Goal: Task Accomplishment & Management: Use online tool/utility

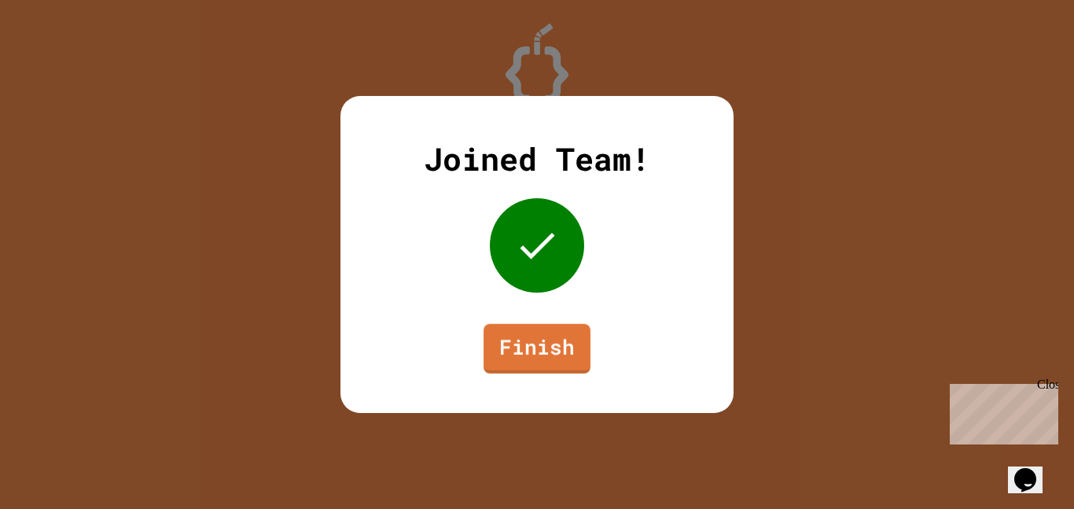
click at [572, 374] on div "Joined Team! Finish" at bounding box center [537, 254] width 393 height 317
click at [528, 361] on link "Finish" at bounding box center [536, 346] width 97 height 52
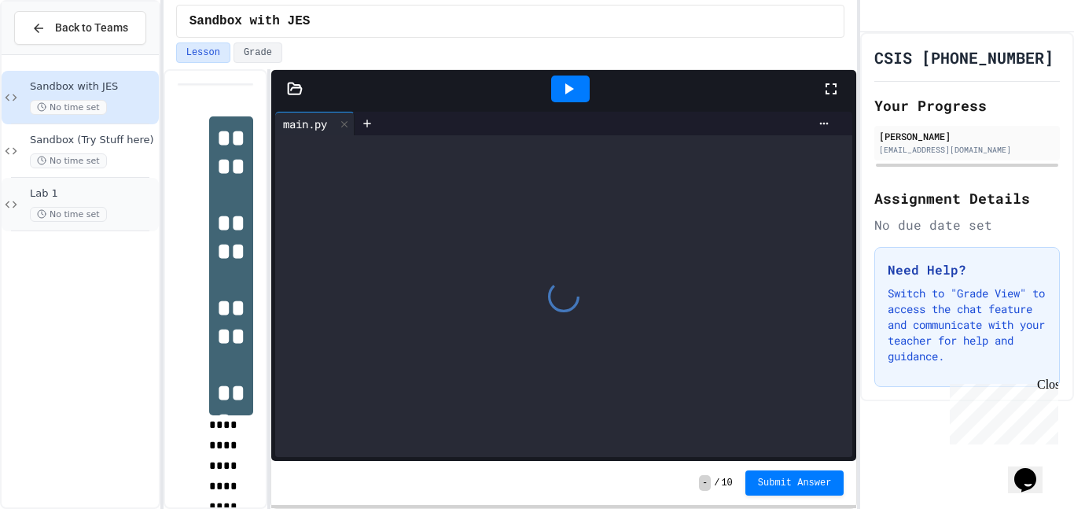
click at [72, 181] on div "Lab 1 No time set" at bounding box center [80, 204] width 157 height 53
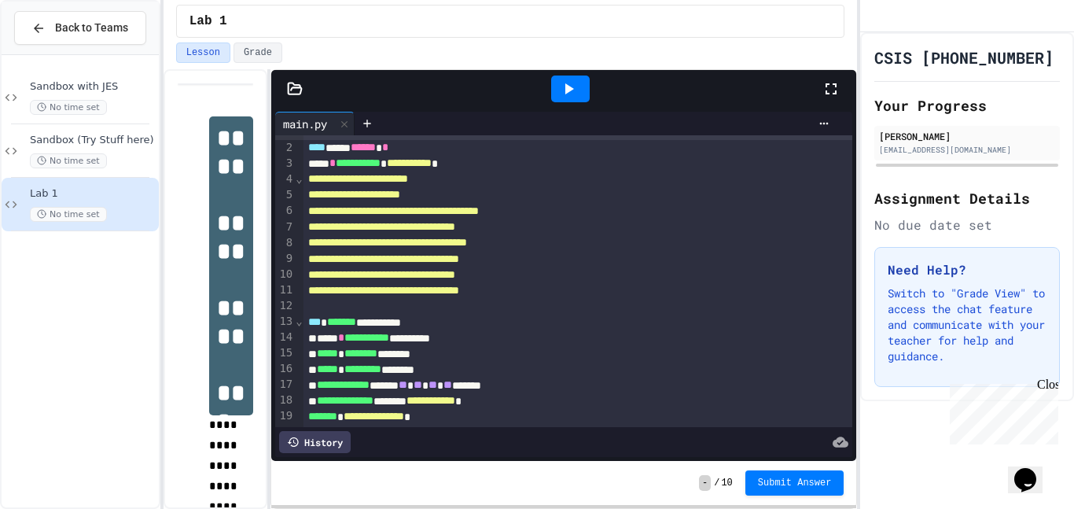
scroll to position [7, 0]
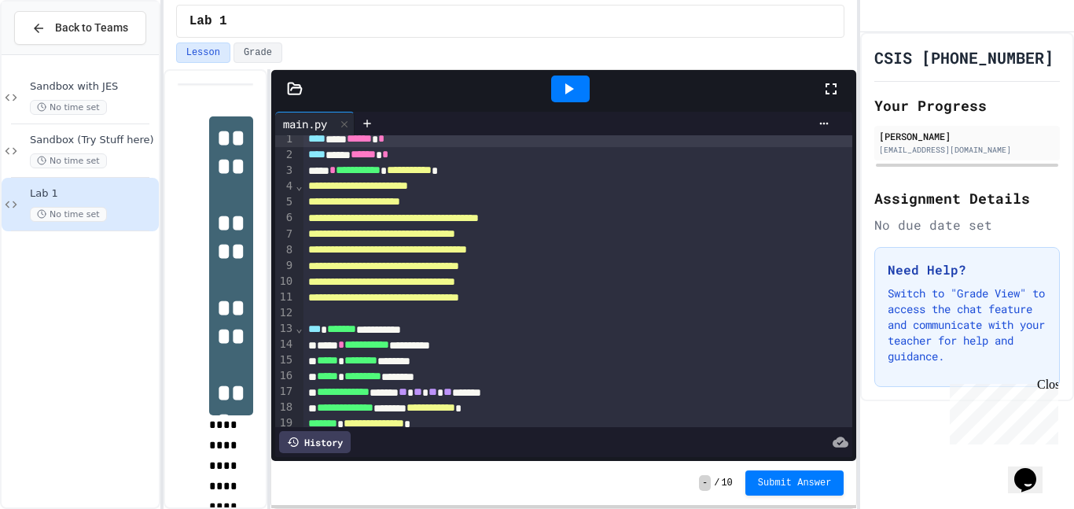
click at [559, 81] on icon at bounding box center [568, 88] width 19 height 19
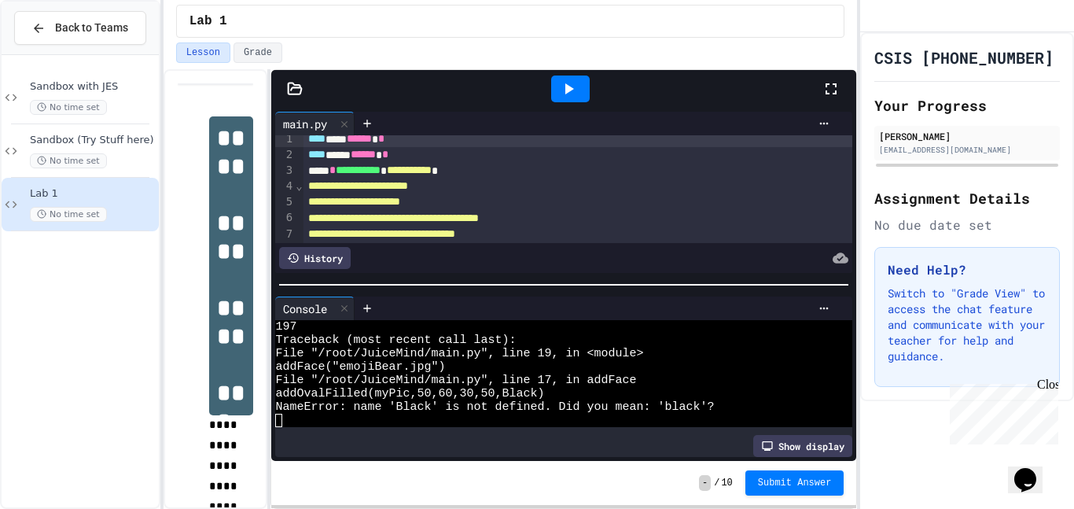
scroll to position [13, 0]
click at [287, 93] on icon at bounding box center [295, 89] width 16 height 16
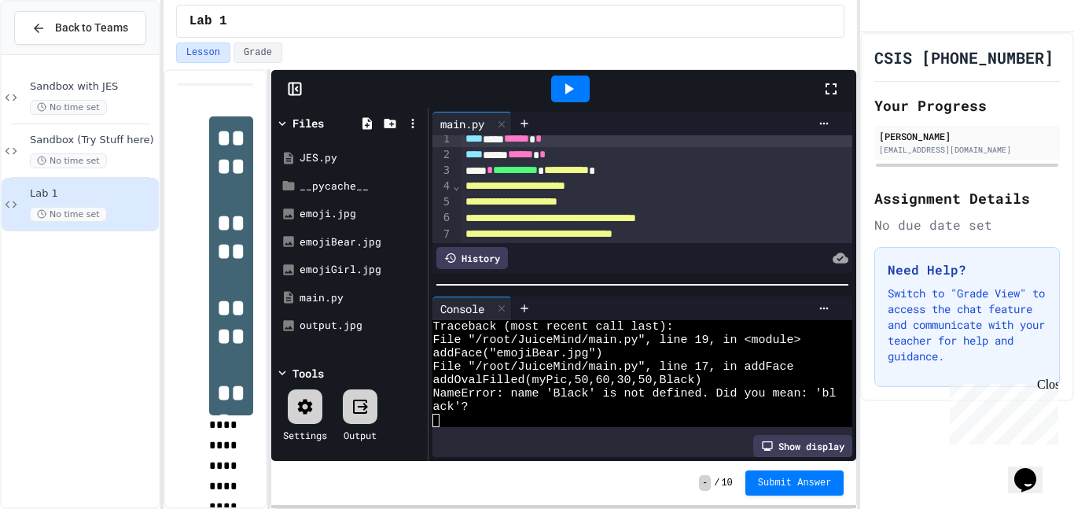
scroll to position [27, 0]
click at [342, 324] on div "output.jpg" at bounding box center [352, 326] width 105 height 16
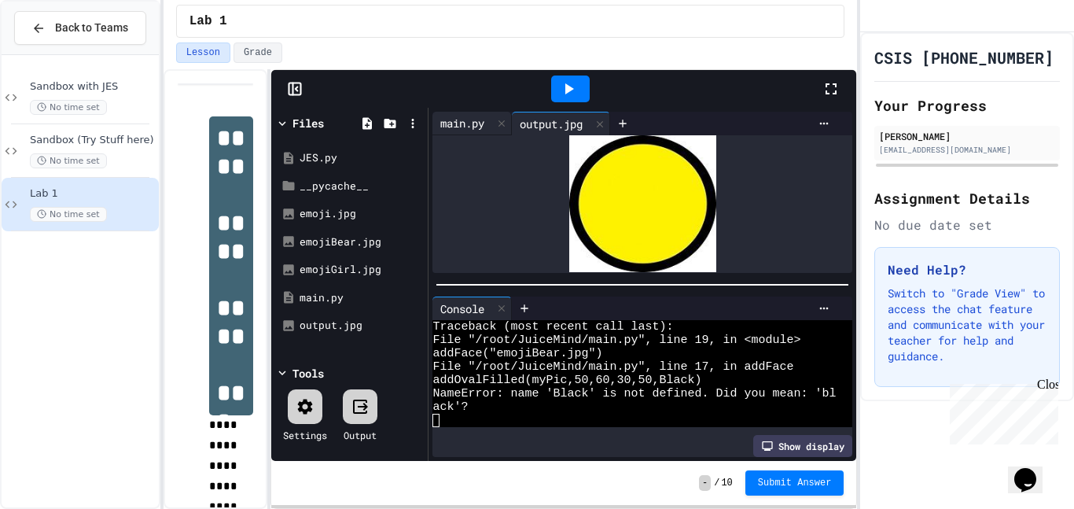
click at [456, 124] on div "main.py" at bounding box center [463, 123] width 60 height 17
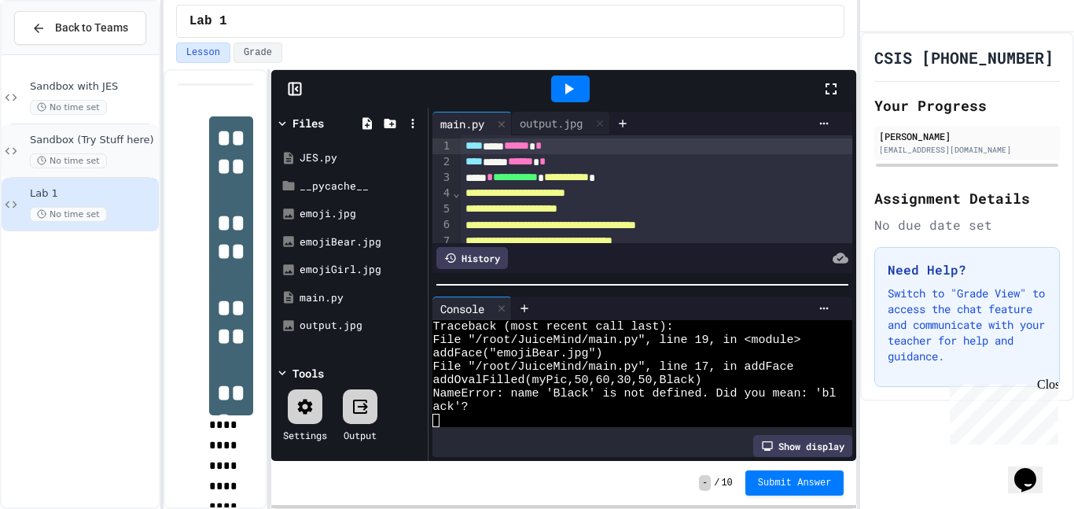
click at [96, 138] on span "Sandbox (Try Stuff here)" at bounding box center [93, 140] width 126 height 13
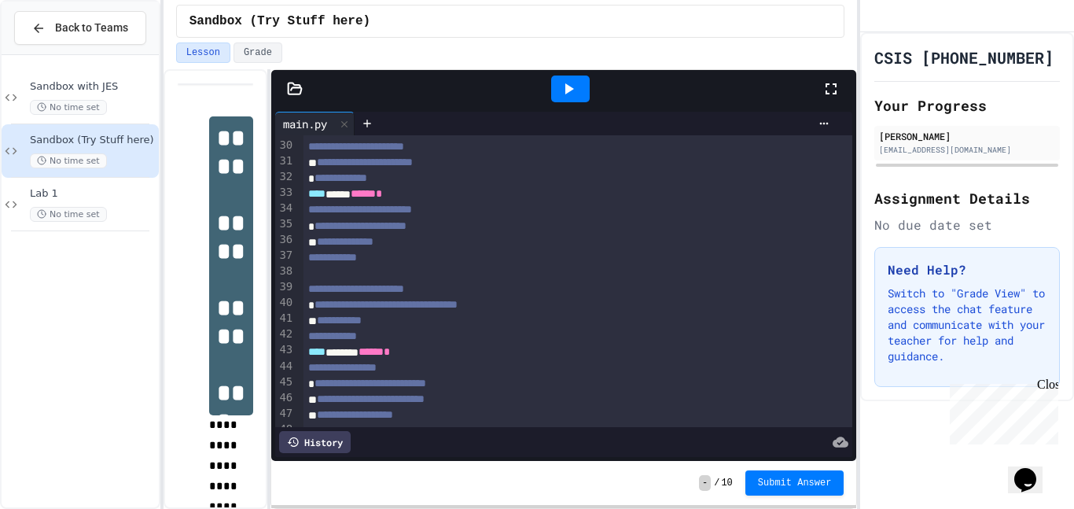
scroll to position [658, 0]
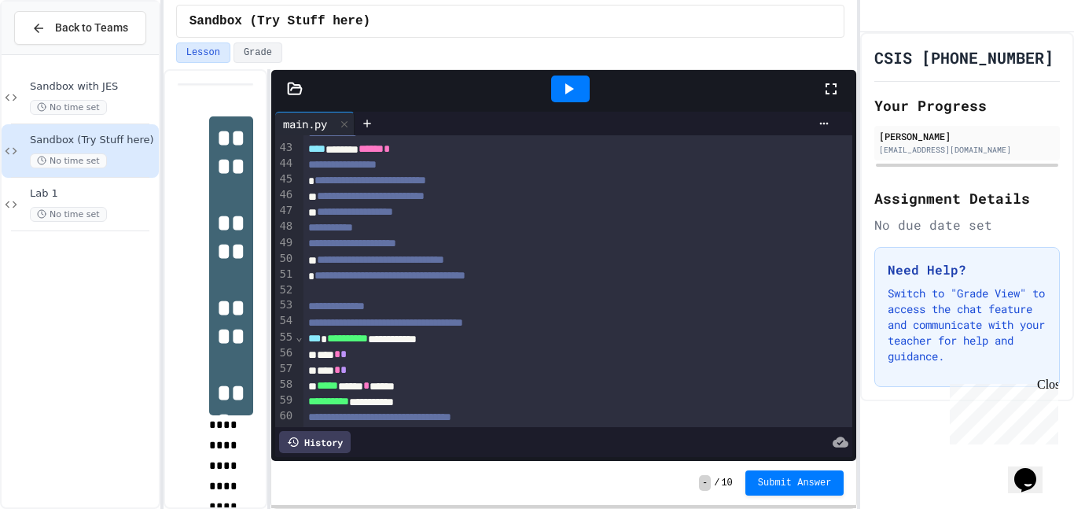
click at [367, 359] on div "**** * *" at bounding box center [579, 355] width 551 height 16
click at [368, 369] on div "**** * *" at bounding box center [579, 371] width 551 height 16
click at [365, 358] on div "**** * *" at bounding box center [579, 355] width 551 height 16
click at [370, 370] on div "**** * *" at bounding box center [579, 371] width 551 height 16
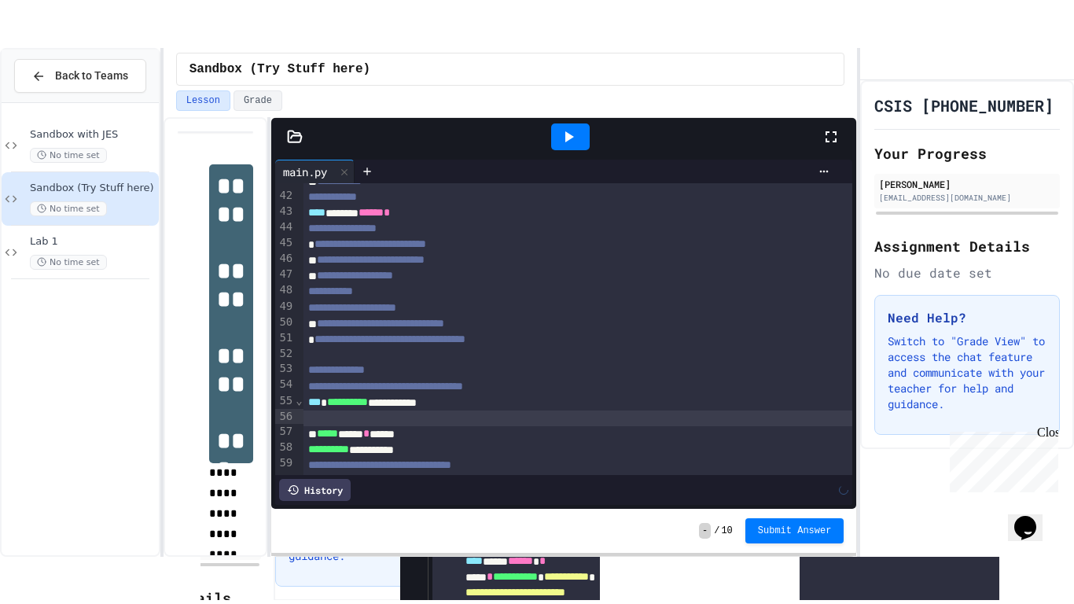
scroll to position [626, 0]
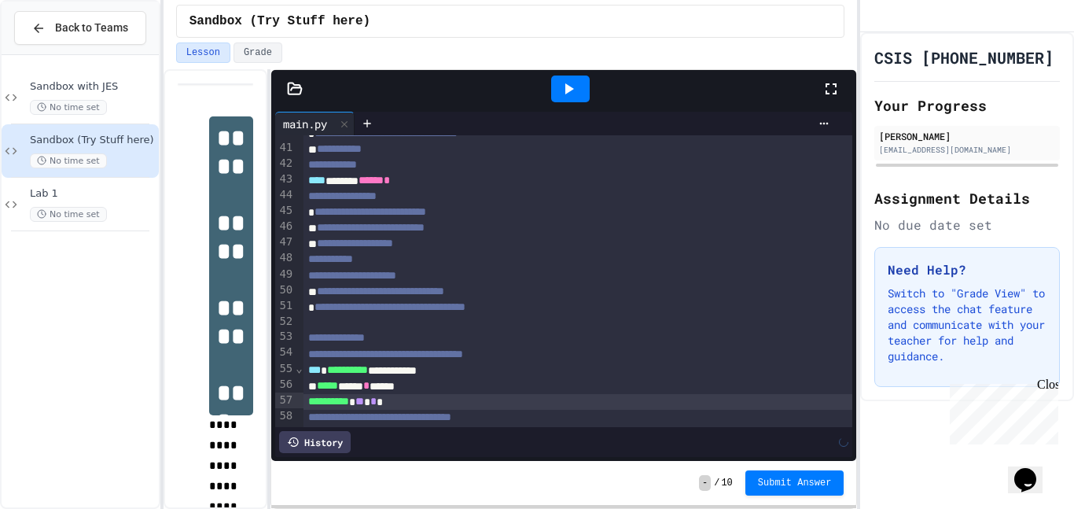
click at [571, 96] on icon at bounding box center [568, 88] width 19 height 19
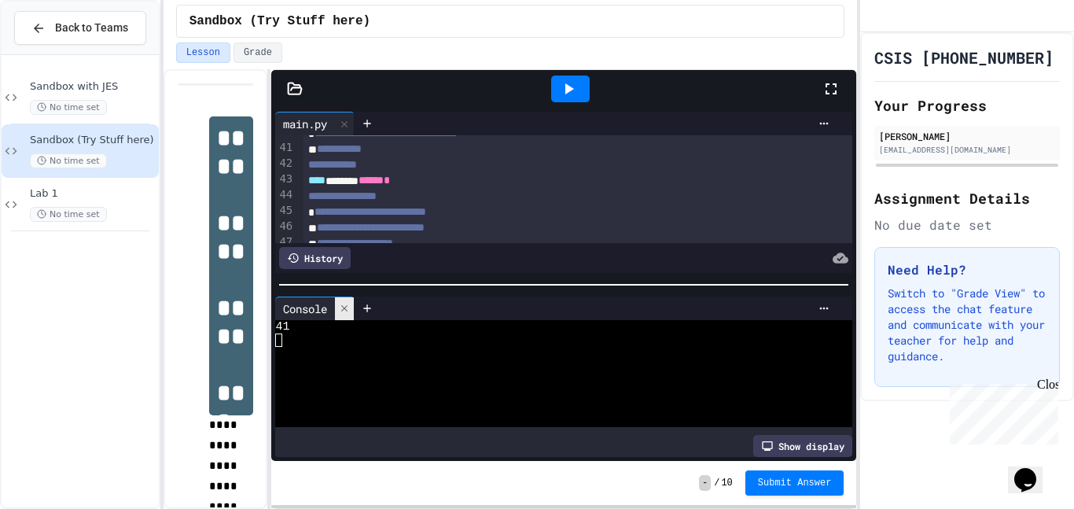
click at [347, 308] on icon at bounding box center [344, 308] width 6 height 6
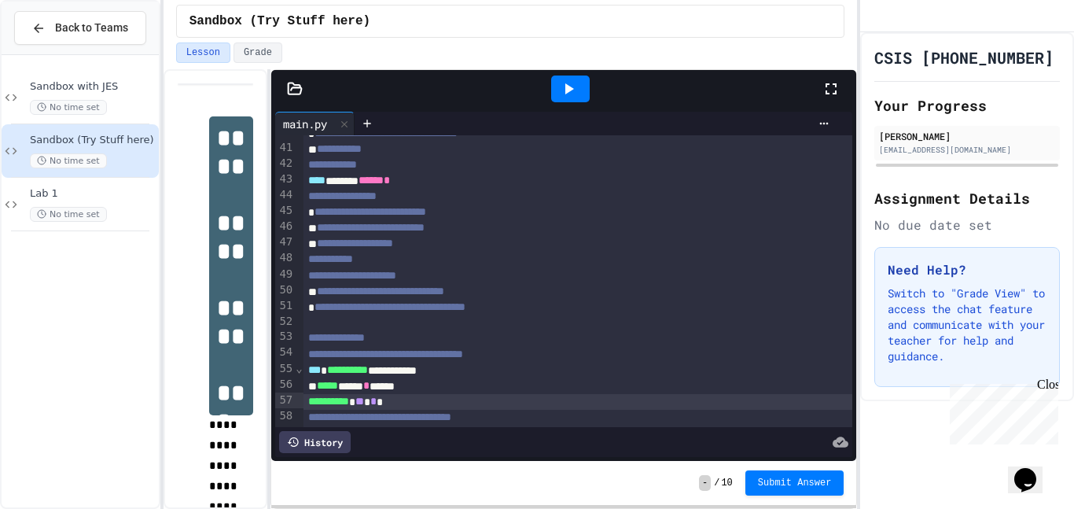
click at [845, 88] on div at bounding box center [839, 89] width 35 height 42
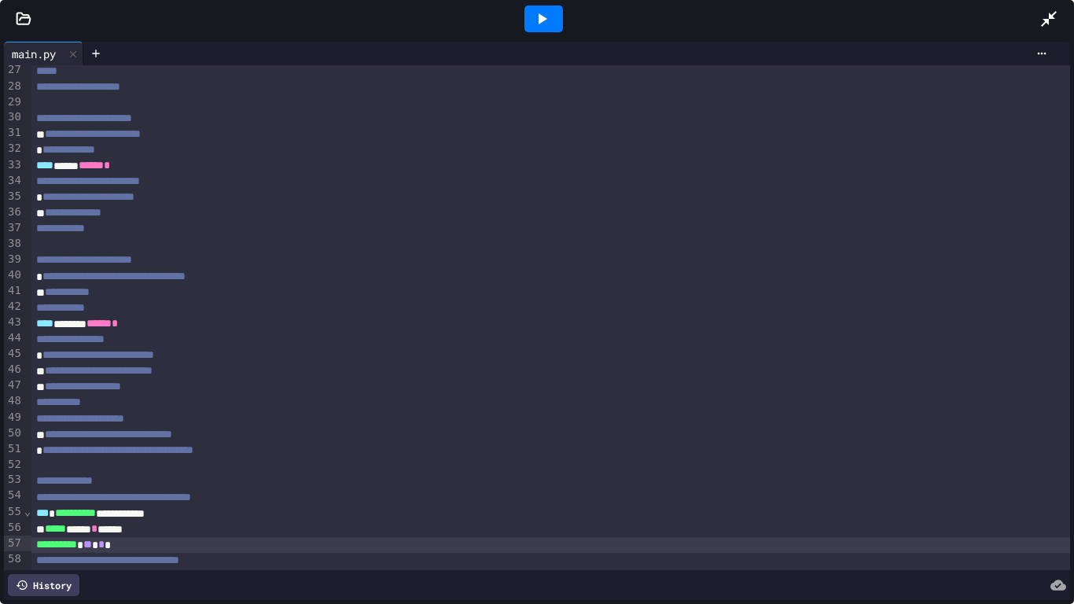
click at [557, 16] on div at bounding box center [544, 19] width 39 height 27
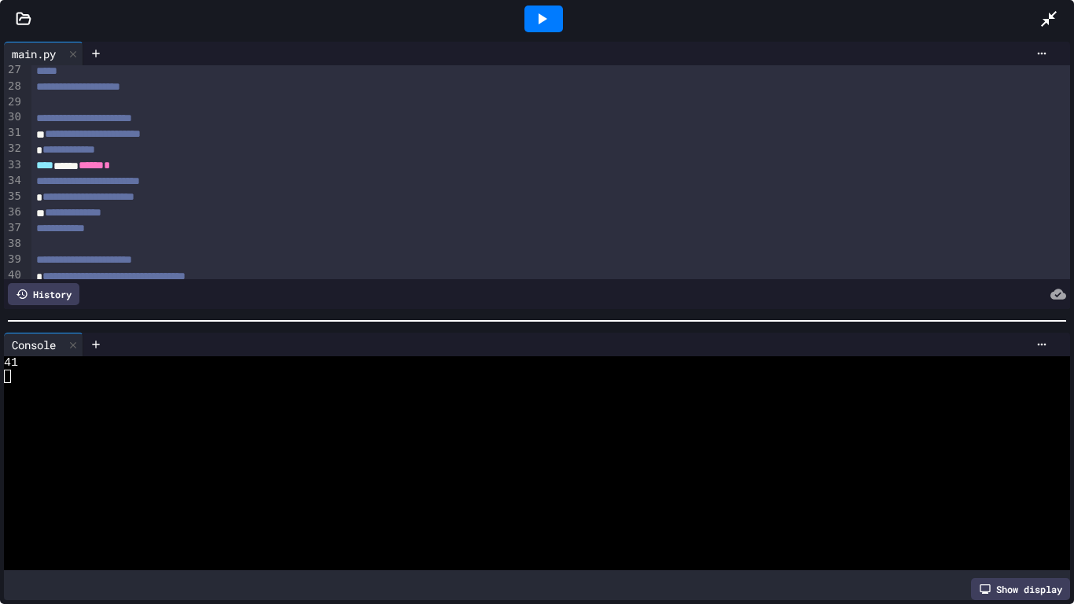
click at [1071, 0] on div at bounding box center [1057, 19] width 35 height 42
